Goal: Find specific page/section: Find specific page/section

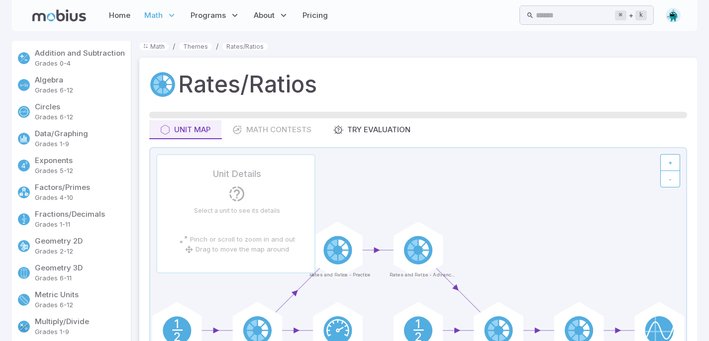
click at [45, 9] on div "Home Math Grade 1 Grade 2 Grade 3 Grade 4 Grade 5 Grade 6 Grade 7 Grade 8 Grade…" at bounding box center [179, 15] width 302 height 23
click at [128, 16] on link "Home" at bounding box center [119, 15] width 27 height 23
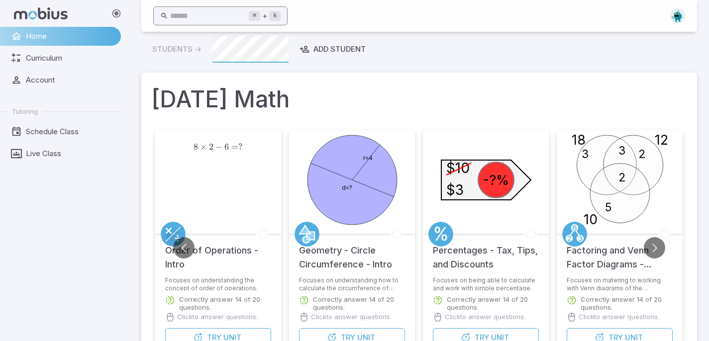
scroll to position [9, 0]
click at [232, 19] on input "text" at bounding box center [209, 15] width 79 height 19
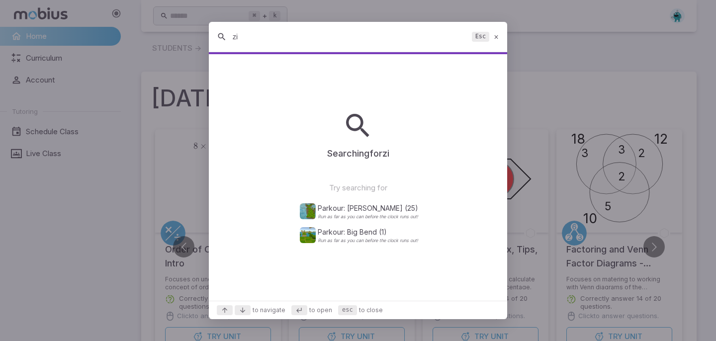
type input "z"
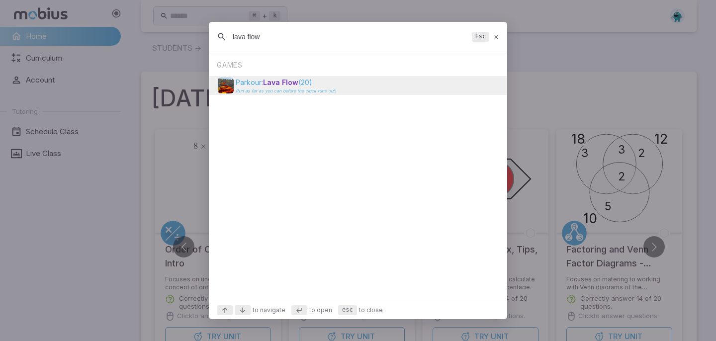
click at [324, 82] on p "Parkour: Lava Flow (20)" at bounding box center [286, 83] width 100 height 10
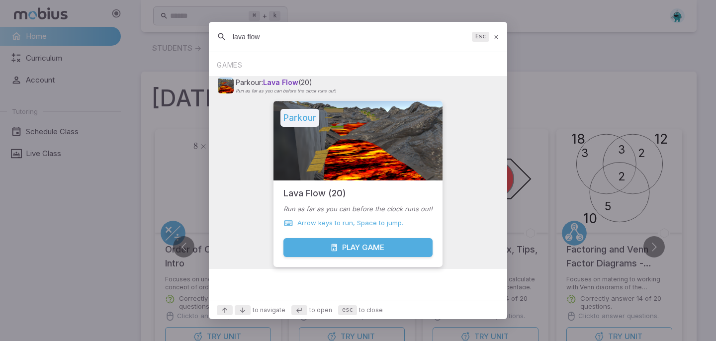
click at [331, 29] on input "lava flow" at bounding box center [350, 37] width 235 height 18
click at [279, 33] on input "lava flow" at bounding box center [350, 37] width 235 height 18
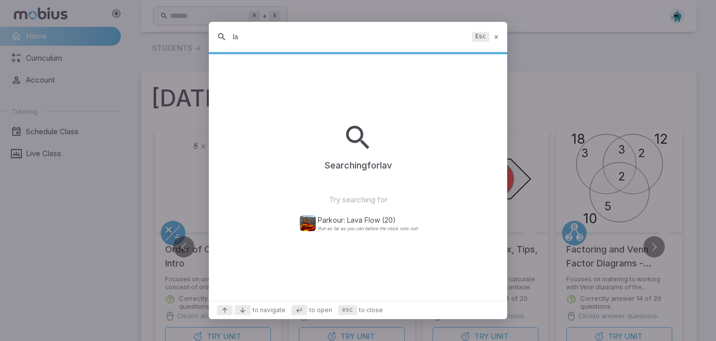
type input "l"
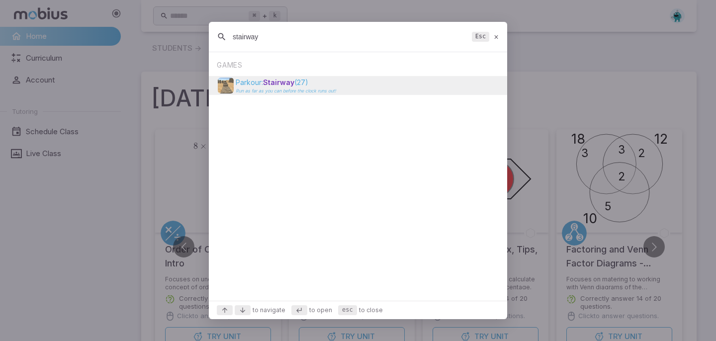
type input "stairway"
click at [303, 82] on p "Parkour: Stairway (27)" at bounding box center [286, 83] width 100 height 10
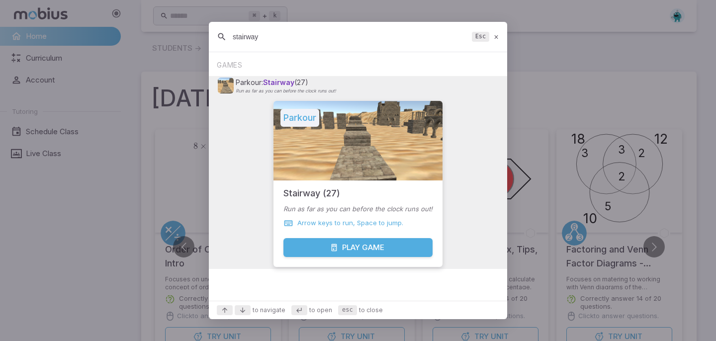
click at [380, 252] on button "Play Game" at bounding box center [357, 247] width 149 height 19
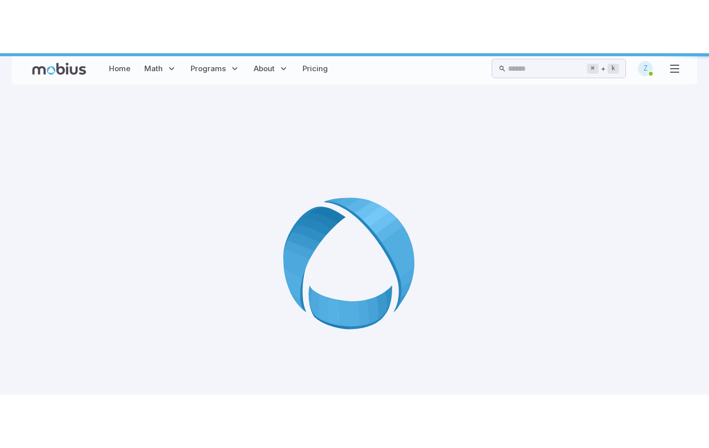
scroll to position [0, 0]
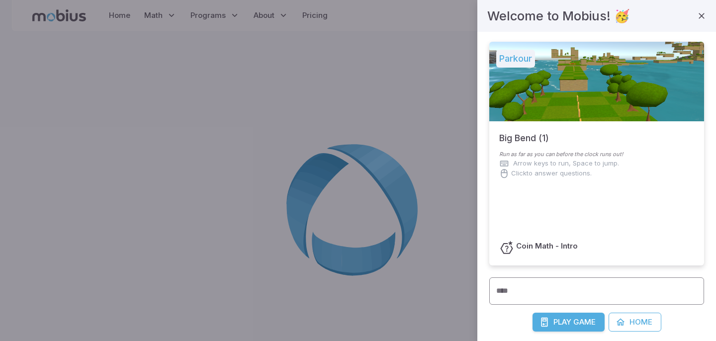
click at [551, 293] on input "****" at bounding box center [596, 290] width 215 height 27
type input "******"
click at [556, 321] on span "Play" at bounding box center [562, 322] width 18 height 11
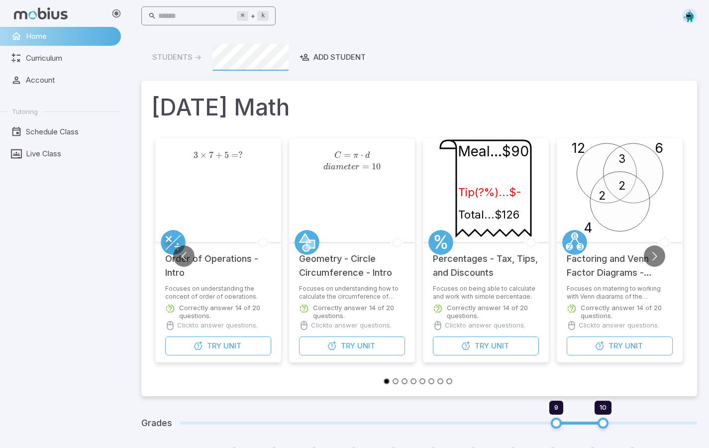
click at [233, 13] on input "text" at bounding box center [197, 15] width 79 height 19
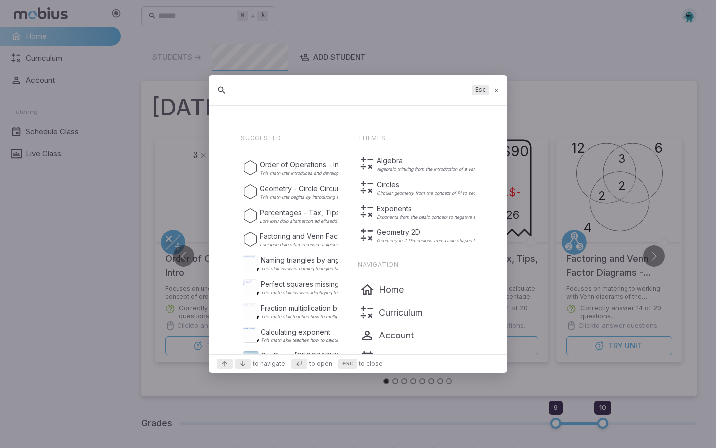
click at [276, 87] on input "text" at bounding box center [350, 90] width 235 height 18
click at [276, 88] on input "text" at bounding box center [350, 90] width 235 height 18
drag, startPoint x: 274, startPoint y: 87, endPoint x: 269, endPoint y: 85, distance: 6.5
click at [271, 87] on input "text" at bounding box center [350, 90] width 235 height 18
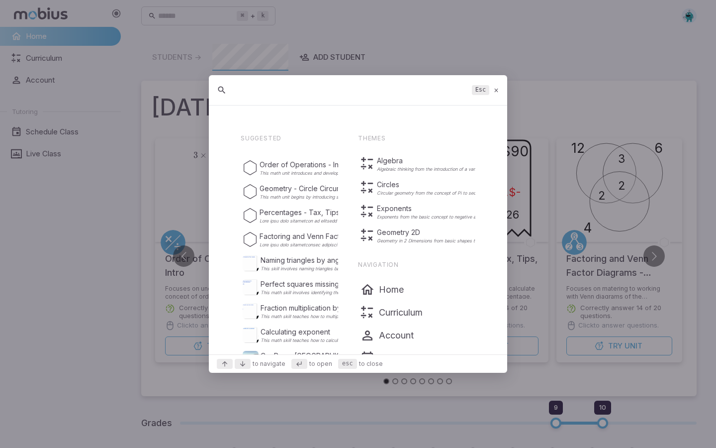
click at [247, 94] on input "text" at bounding box center [350, 90] width 235 height 18
click at [500, 88] on div "Esc" at bounding box center [358, 90] width 298 height 30
click at [498, 89] on icon at bounding box center [496, 90] width 6 height 7
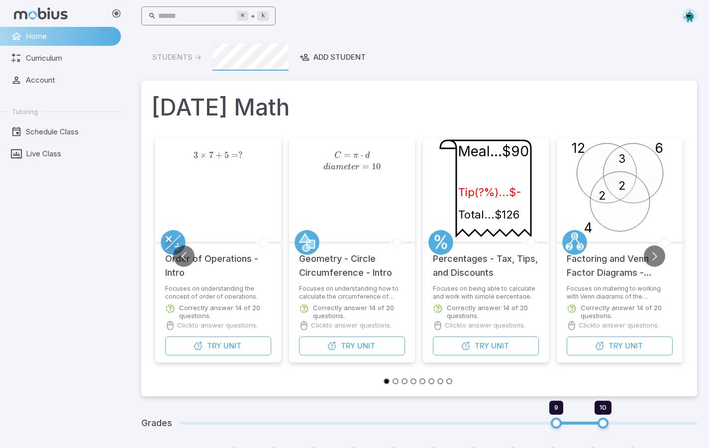
click at [194, 19] on input "text" at bounding box center [197, 15] width 79 height 19
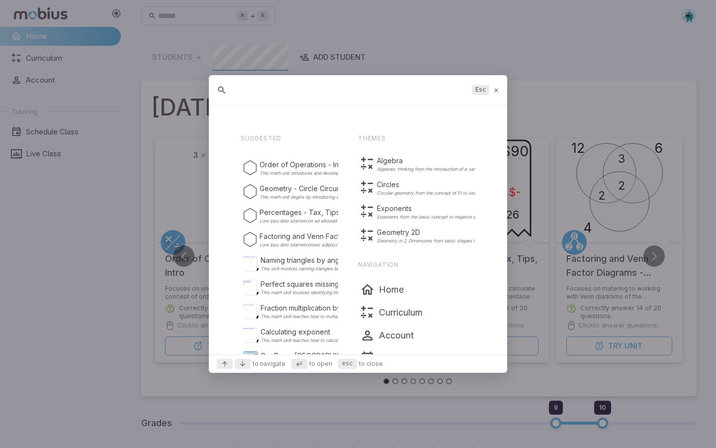
click at [247, 88] on input "text" at bounding box center [350, 90] width 235 height 18
click at [246, 88] on input "text" at bounding box center [350, 90] width 235 height 18
click at [265, 99] on div "Esc" at bounding box center [358, 90] width 298 height 30
click at [255, 91] on input "text" at bounding box center [350, 90] width 235 height 18
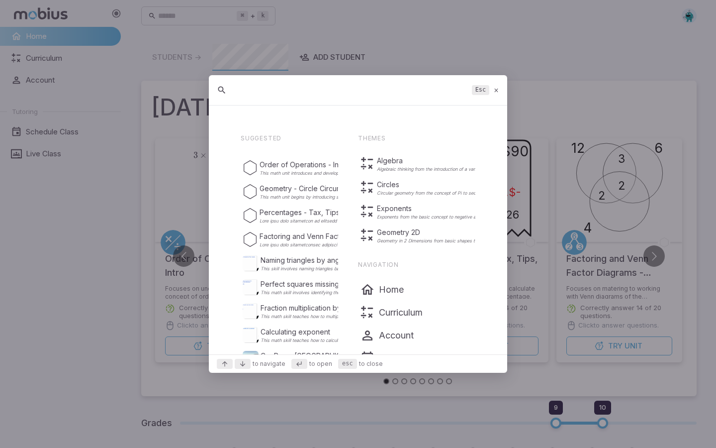
click at [269, 91] on input "text" at bounding box center [350, 90] width 235 height 18
click at [494, 92] on icon at bounding box center [496, 90] width 6 height 7
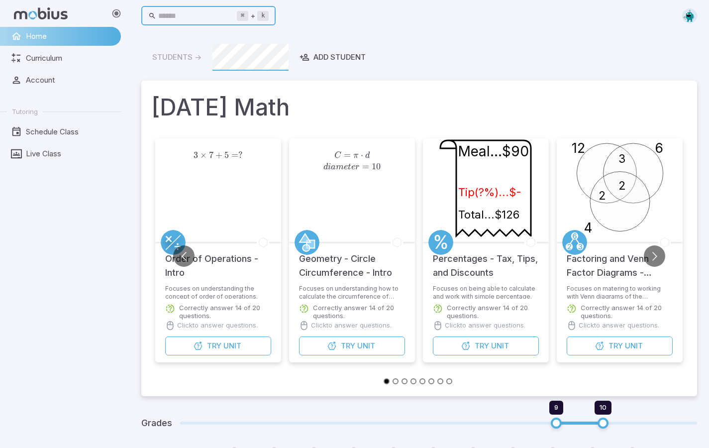
click at [207, 18] on input "text" at bounding box center [197, 15] width 79 height 19
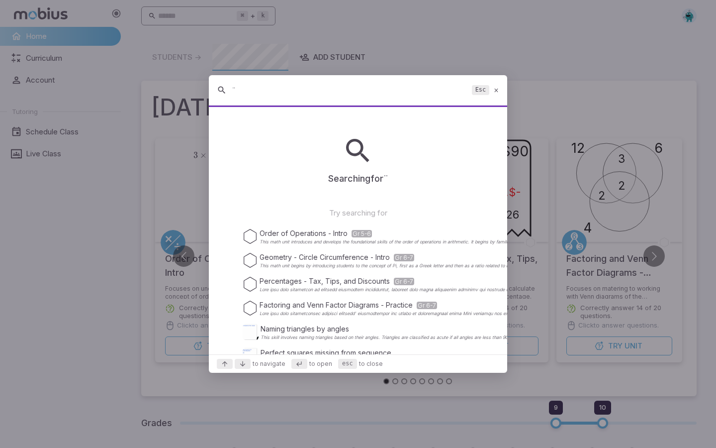
type input "¨∂"
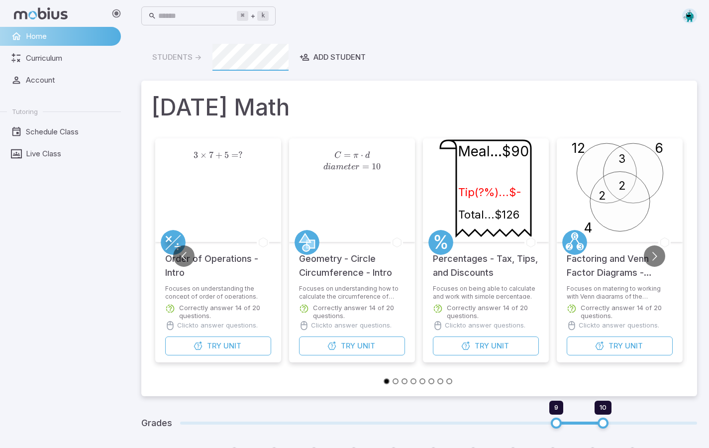
click at [191, 17] on input "text" at bounding box center [197, 15] width 79 height 19
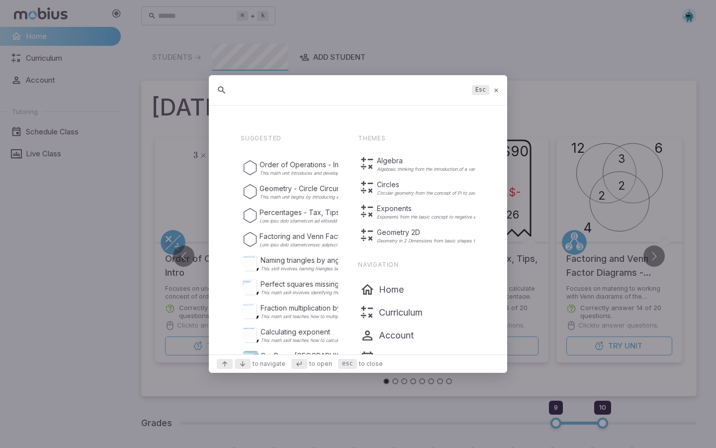
click at [265, 100] on div "Esc" at bounding box center [358, 90] width 298 height 30
click at [253, 91] on input "text" at bounding box center [350, 90] width 235 height 18
click at [499, 93] on icon at bounding box center [496, 90] width 6 height 7
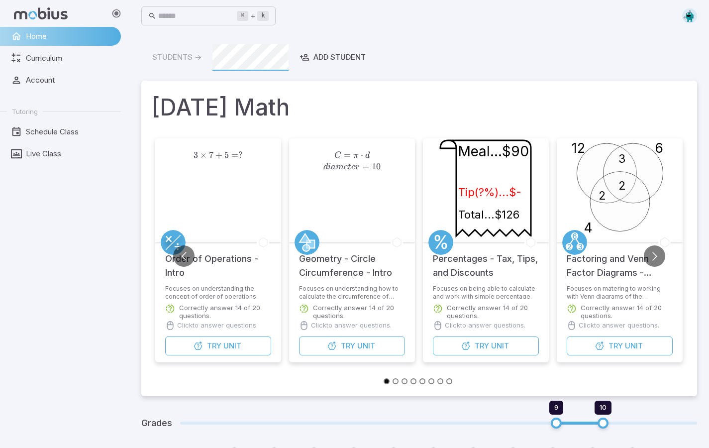
click at [499, 93] on h1 "[DATE] Math" at bounding box center [419, 107] width 536 height 34
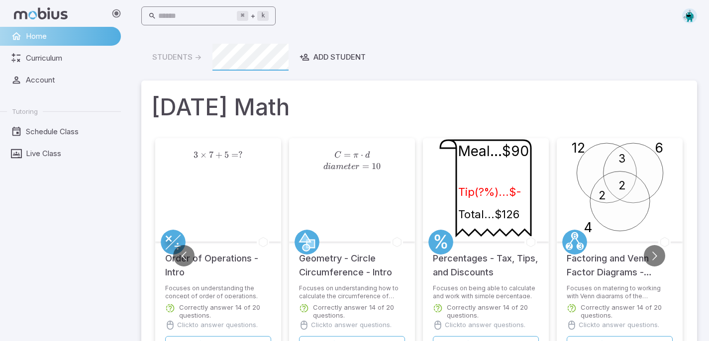
click at [211, 17] on input "text" at bounding box center [197, 15] width 79 height 19
